Goal: Navigation & Orientation: Find specific page/section

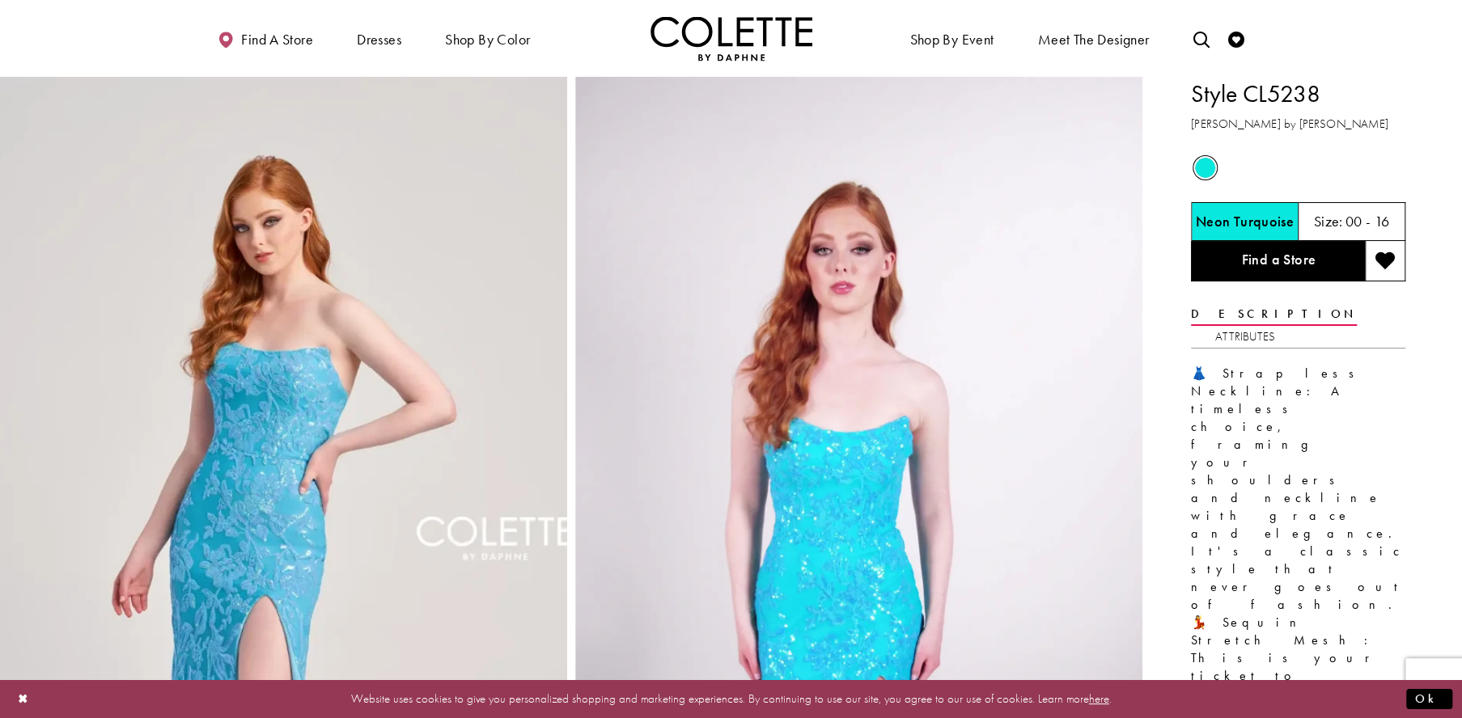
click at [1260, 274] on link "Find a Store" at bounding box center [1278, 261] width 174 height 40
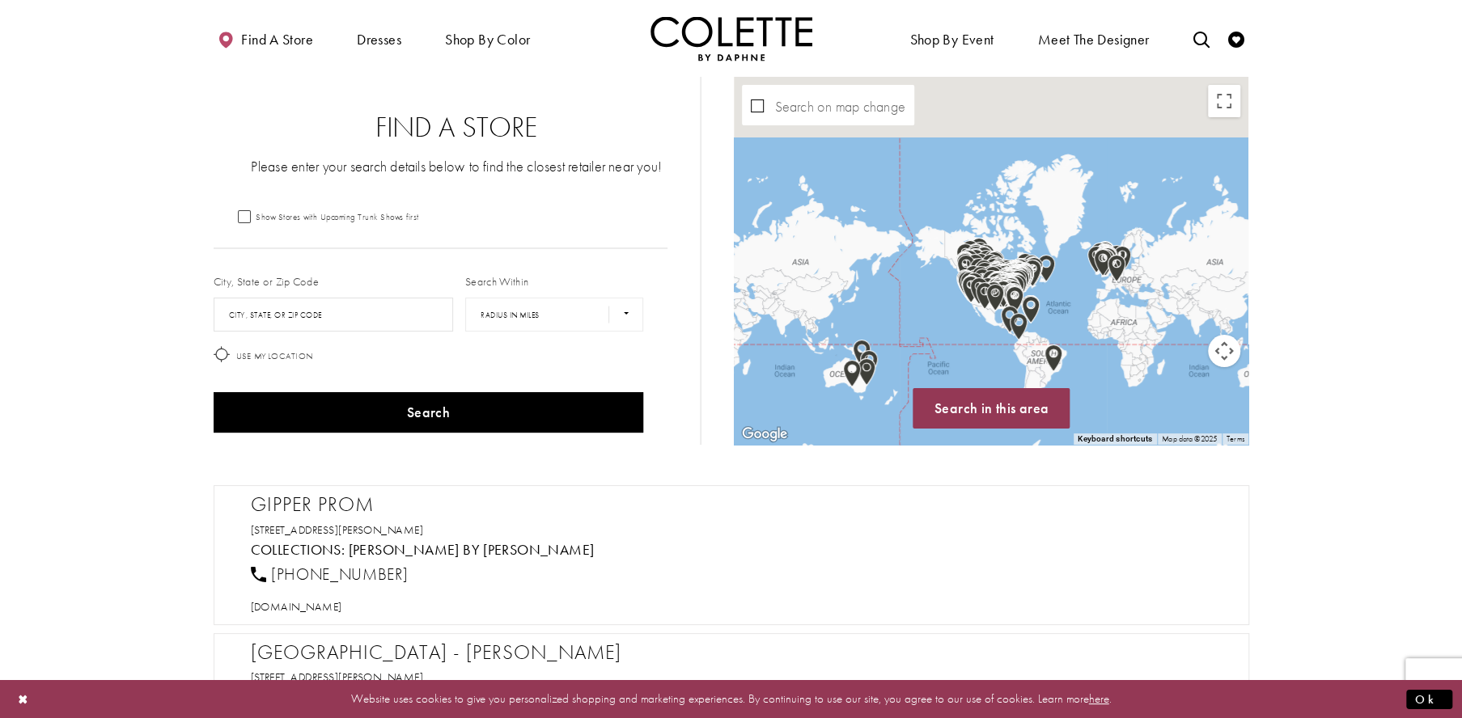
drag, startPoint x: 969, startPoint y: 273, endPoint x: 965, endPoint y: 342, distance: 68.9
click at [965, 342] on div "Map with store locations" at bounding box center [991, 261] width 515 height 368
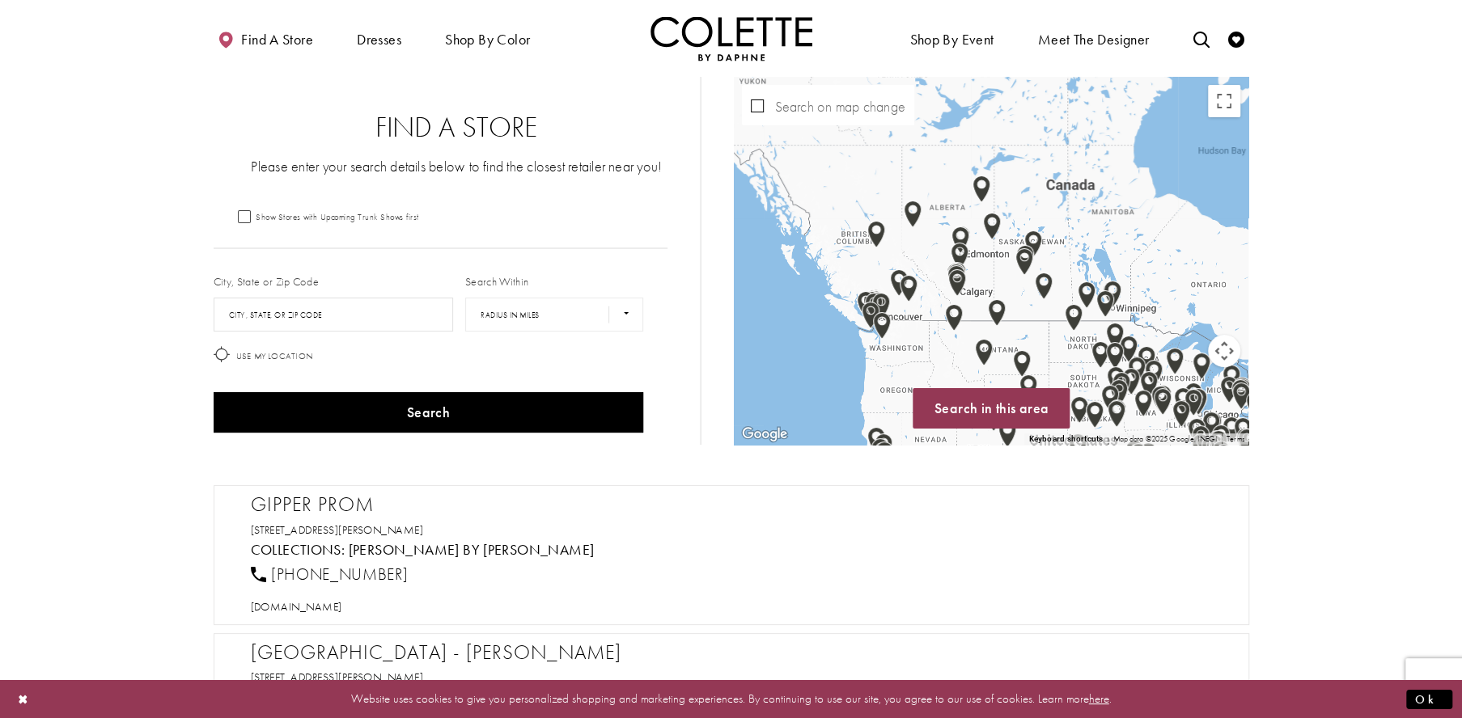
drag, startPoint x: 1030, startPoint y: 158, endPoint x: 969, endPoint y: 350, distance: 201.1
click at [954, 379] on div "Map with store locations" at bounding box center [991, 261] width 515 height 368
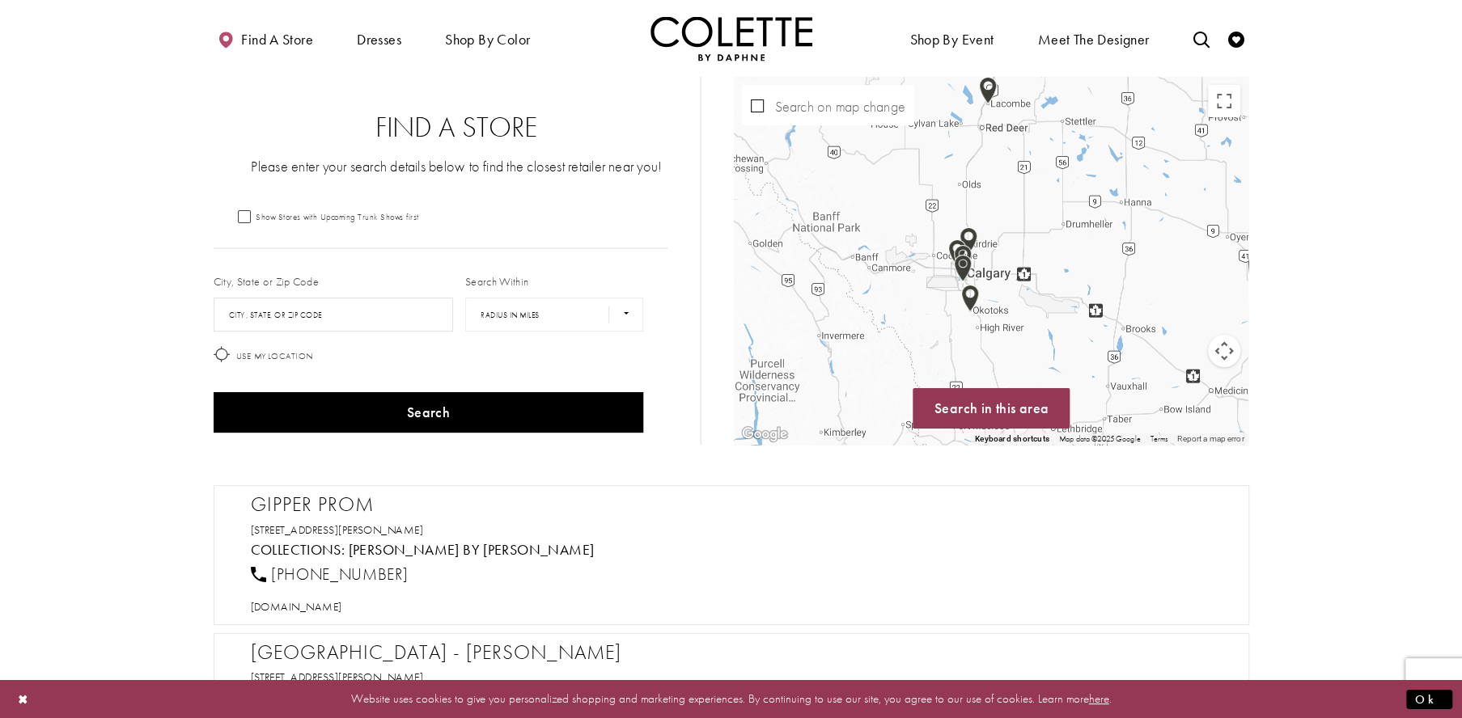
drag, startPoint x: 935, startPoint y: 322, endPoint x: 1083, endPoint y: 293, distance: 150.9
click at [1083, 293] on div "Map with store locations" at bounding box center [991, 261] width 515 height 368
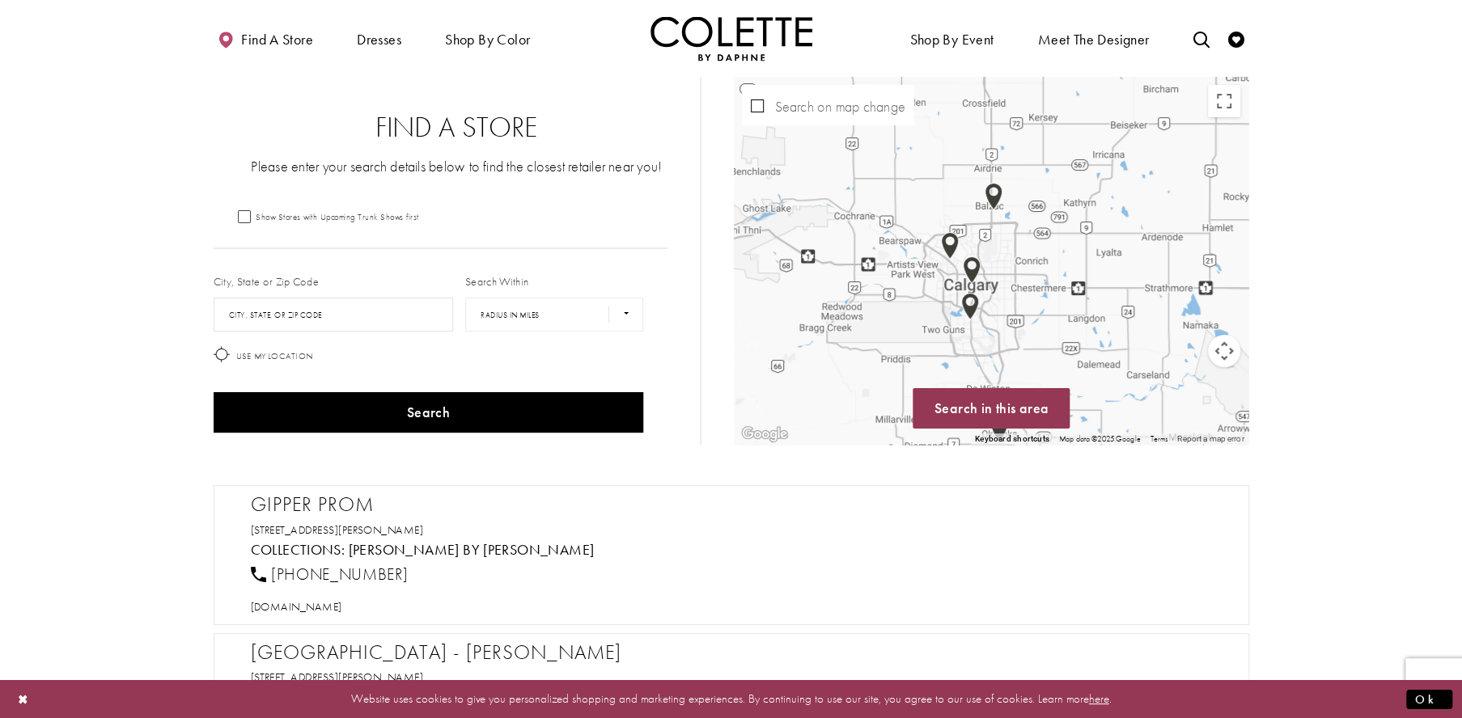
drag, startPoint x: 958, startPoint y: 198, endPoint x: 1065, endPoint y: 262, distance: 124.5
click at [1065, 262] on div "Map with store locations" at bounding box center [991, 261] width 515 height 368
click at [971, 414] on span "Search in this area" at bounding box center [992, 408] width 114 height 19
